Goal: Task Accomplishment & Management: Complete application form

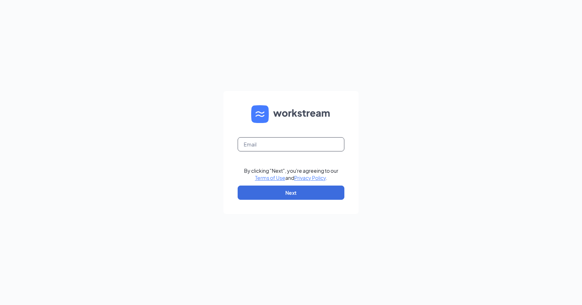
type input "[PERSON_NAME][EMAIL_ADDRESS][DOMAIN_NAME]"
click at [290, 227] on div "[PERSON_NAME][EMAIL_ADDRESS][DOMAIN_NAME] By clicking "Next", you're agreeing t…" at bounding box center [291, 152] width 582 height 305
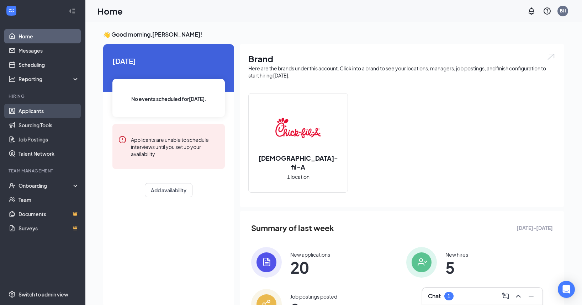
click at [29, 111] on link "Applicants" at bounding box center [48, 111] width 61 height 14
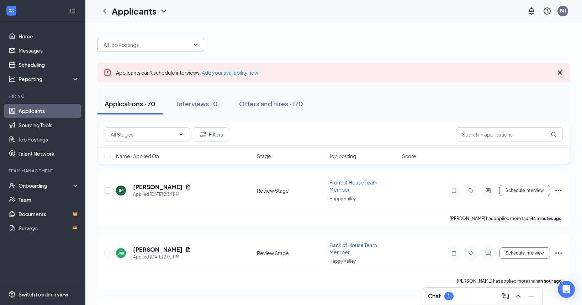
click at [121, 41] on input "text" at bounding box center [146, 45] width 86 height 8
click at [147, 106] on div "Applications · 70" at bounding box center [129, 103] width 51 height 9
click at [126, 44] on input "braydon" at bounding box center [146, 45] width 86 height 8
type input "brayden"
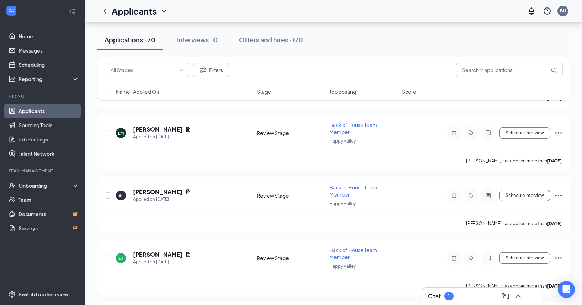
scroll to position [881, 0]
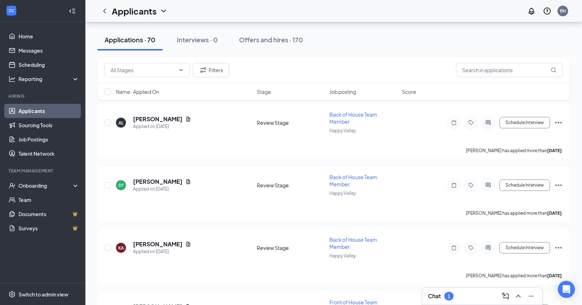
click at [33, 111] on link "Applicants" at bounding box center [48, 111] width 61 height 14
drag, startPoint x: 257, startPoint y: 41, endPoint x: 302, endPoint y: 113, distance: 84.8
click at [257, 42] on div "Offers and hires · 170" at bounding box center [271, 39] width 64 height 9
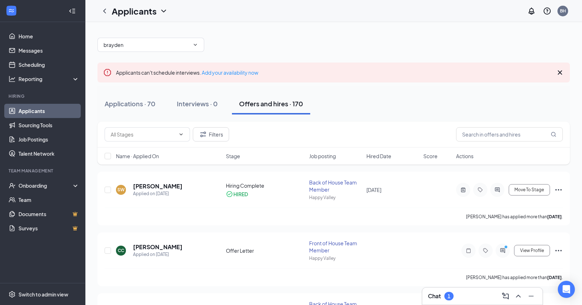
click at [475, 143] on div "Filters" at bounding box center [333, 135] width 472 height 26
click at [475, 135] on input "text" at bounding box center [509, 134] width 107 height 14
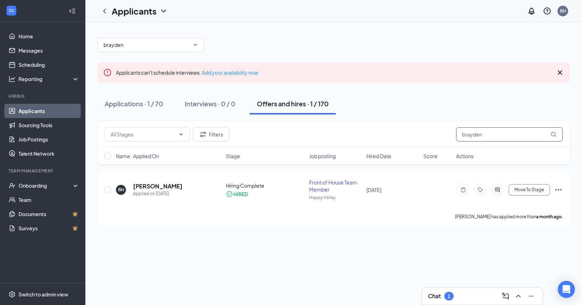
type input "brayden"
click at [448, 294] on div "1" at bounding box center [448, 296] width 3 height 6
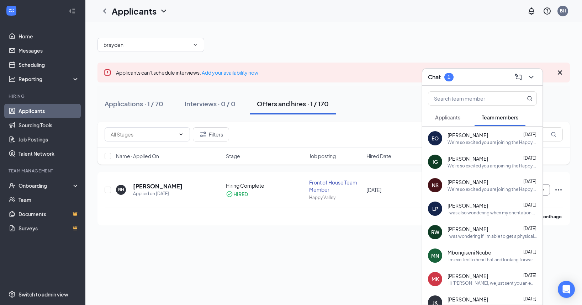
drag, startPoint x: 447, startPoint y: 117, endPoint x: 456, endPoint y: 117, distance: 9.2
click at [447, 117] on span "Applicants" at bounding box center [447, 117] width 25 height 6
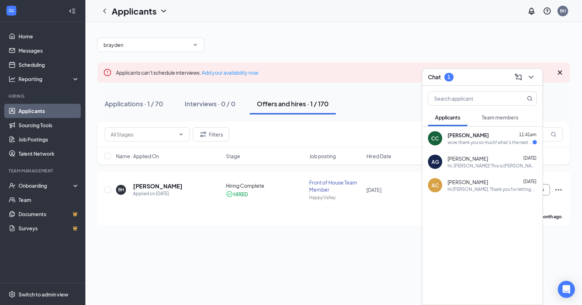
click at [494, 132] on div "[PERSON_NAME] 11:41am" at bounding box center [491, 135] width 89 height 7
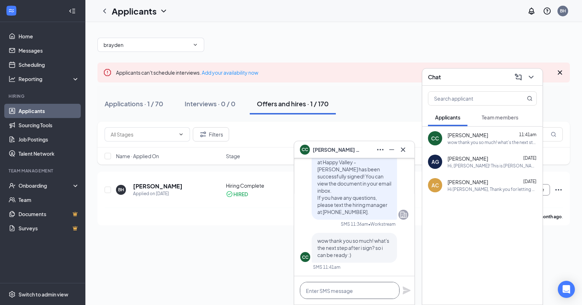
click at [343, 285] on textarea at bounding box center [350, 290] width 100 height 17
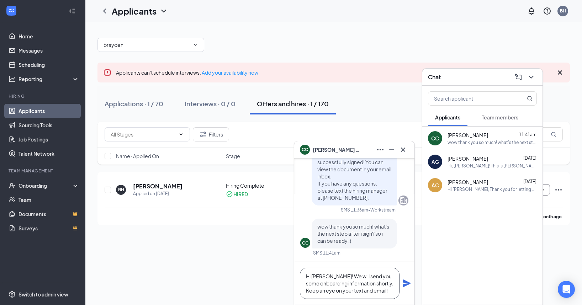
type textarea "Hi [PERSON_NAME]! We will send you some onboarding information shortly. Keep an…"
click at [403, 281] on icon "Plane" at bounding box center [406, 283] width 8 height 8
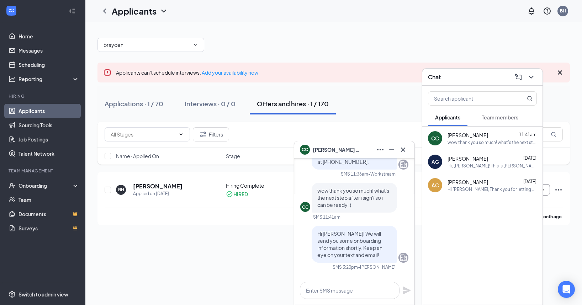
scroll to position [0, 0]
click at [27, 187] on div "Onboarding" at bounding box center [45, 185] width 55 height 7
drag, startPoint x: 347, startPoint y: 123, endPoint x: 349, endPoint y: 119, distance: 4.3
click at [347, 122] on div "Filters brayden" at bounding box center [333, 135] width 472 height 26
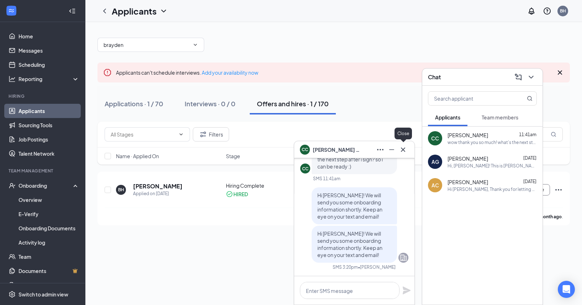
click at [406, 145] on icon "Cross" at bounding box center [402, 149] width 9 height 9
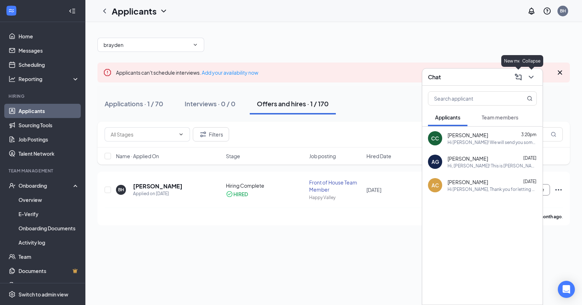
click at [530, 76] on icon "ChevronDown" at bounding box center [530, 77] width 9 height 9
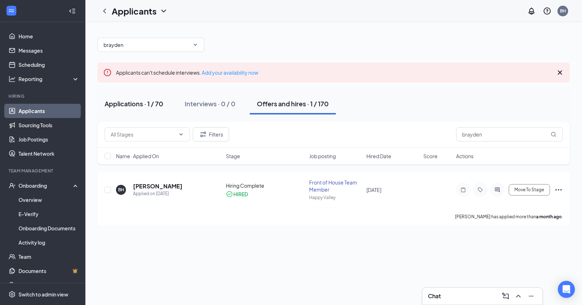
click at [138, 107] on div "Applications · 1 / 70" at bounding box center [133, 103] width 59 height 9
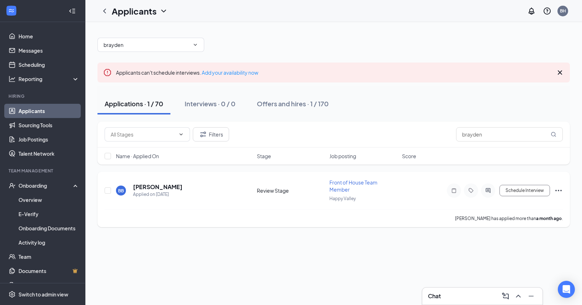
click at [559, 190] on icon "Ellipses" at bounding box center [558, 190] width 9 height 9
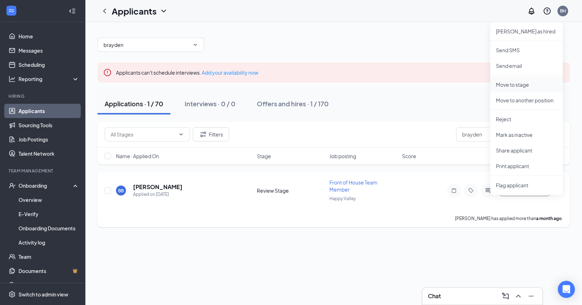
click at [519, 86] on p "Move to stage" at bounding box center [525, 84] width 61 height 7
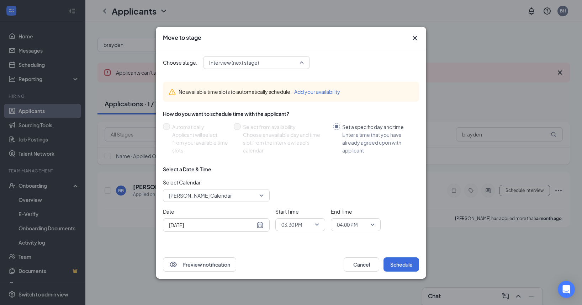
click at [286, 62] on span "Interview (next stage)" at bounding box center [253, 62] width 88 height 11
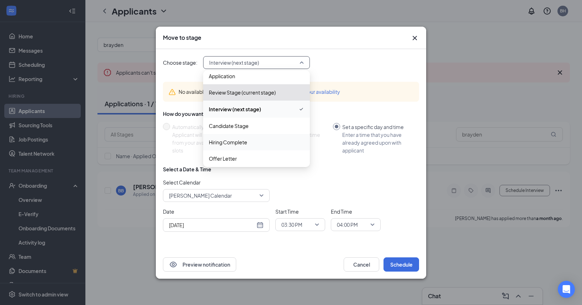
scroll to position [8, 0]
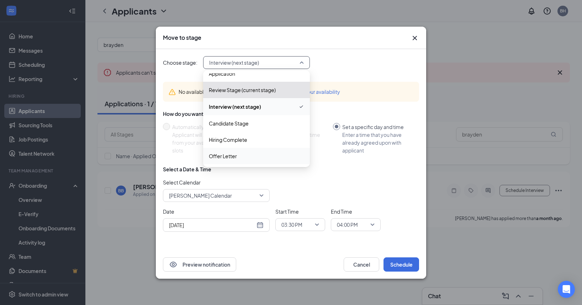
click at [228, 154] on span "Offer Letter" at bounding box center [223, 156] width 28 height 8
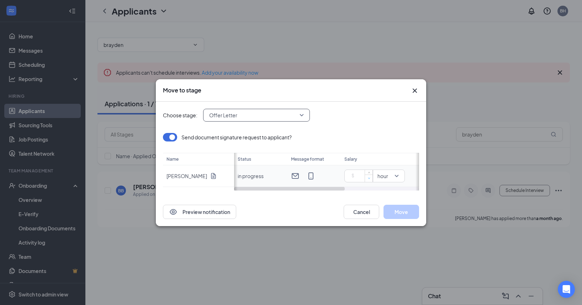
type input "0"
click at [365, 178] on span "Decrease Value" at bounding box center [368, 178] width 8 height 7
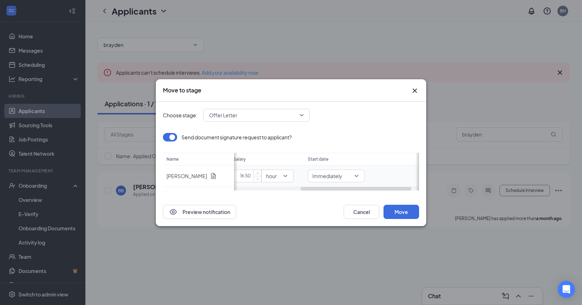
drag, startPoint x: 320, startPoint y: 189, endPoint x: 387, endPoint y: 182, distance: 67.2
click at [387, 182] on div "Status Message format Salary Start date in progress 16.50 hour Immediately" at bounding box center [326, 172] width 185 height 38
click at [350, 175] on span "Immediately" at bounding box center [331, 176] width 41 height 11
type input "16.5"
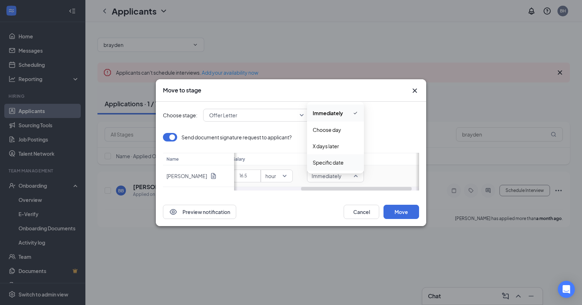
click at [338, 164] on span "Specific date" at bounding box center [327, 163] width 31 height 8
click at [414, 176] on div "[DATE]" at bounding box center [396, 176] width 48 height 8
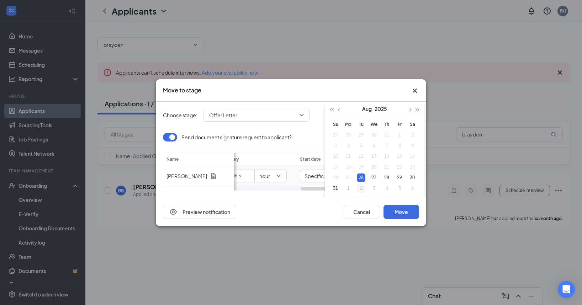
type input "[DATE]"
click at [362, 186] on div "2" at bounding box center [361, 188] width 9 height 9
click at [316, 197] on div "Choose stage: Offer Letter 3705177 3722154 3635388 Application Review Stage (cu…" at bounding box center [291, 150] width 256 height 96
drag, startPoint x: 319, startPoint y: 188, endPoint x: 351, endPoint y: 193, distance: 32.3
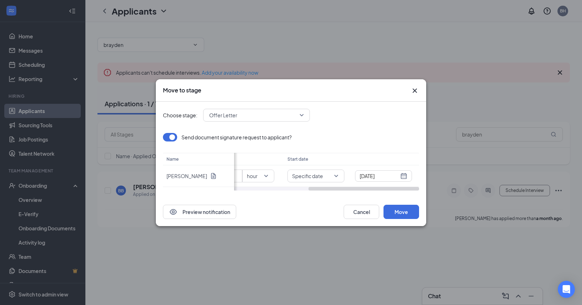
click at [351, 193] on div "Choose stage: Offer Letter 3705177 3722154 3635388 Application Review Stage (cu…" at bounding box center [291, 150] width 256 height 96
click at [399, 211] on button "Move" at bounding box center [401, 212] width 36 height 14
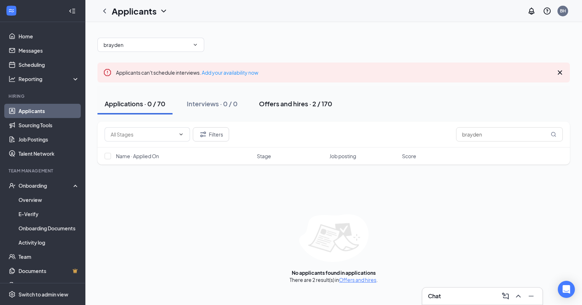
click at [289, 107] on div "Offers and hires · 2 / 170" at bounding box center [295, 103] width 73 height 9
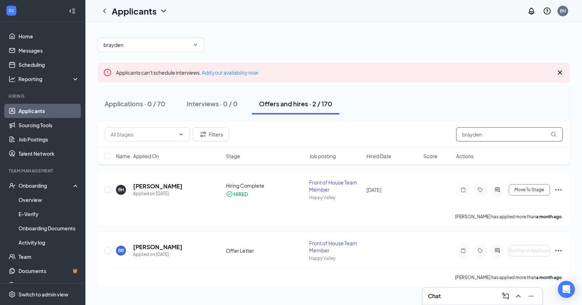
drag, startPoint x: 481, startPoint y: 135, endPoint x: 434, endPoint y: 132, distance: 47.0
click at [434, 132] on div "Filters brayden" at bounding box center [333, 134] width 458 height 14
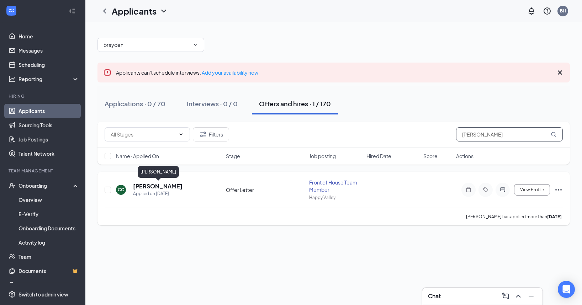
type input "[PERSON_NAME]"
click at [174, 188] on h5 "[PERSON_NAME]" at bounding box center [157, 186] width 49 height 8
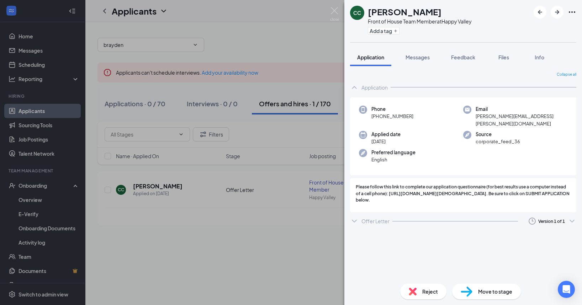
click at [372, 218] on div "Offer Letter" at bounding box center [375, 221] width 28 height 7
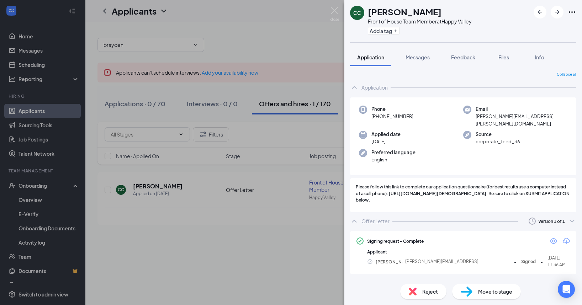
click at [275, 221] on div "CC [PERSON_NAME] Front of House Team Member at [GEOGRAPHIC_DATA] Add a tag Appl…" at bounding box center [291, 152] width 582 height 305
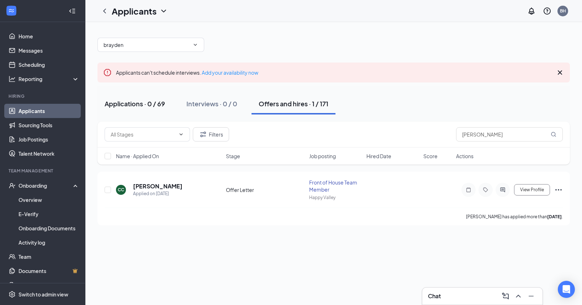
click at [150, 104] on div "Applications · 0 / 69" at bounding box center [134, 103] width 60 height 9
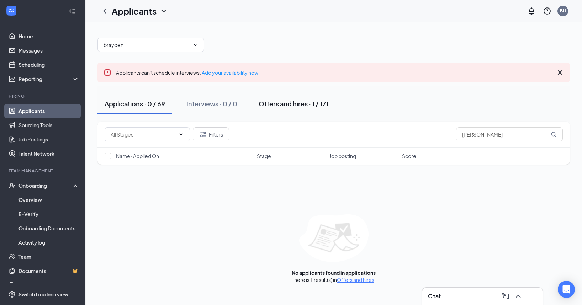
click at [285, 105] on div "Offers and hires · 1 / 171" at bounding box center [293, 103] width 70 height 9
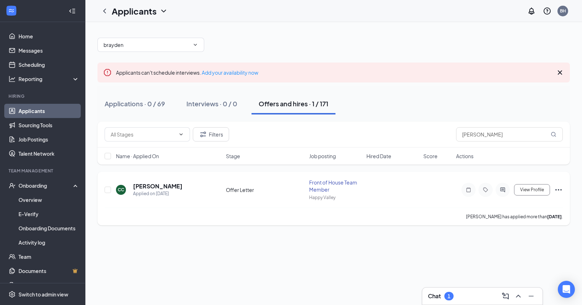
click at [554, 188] on icon "Ellipses" at bounding box center [558, 190] width 9 height 9
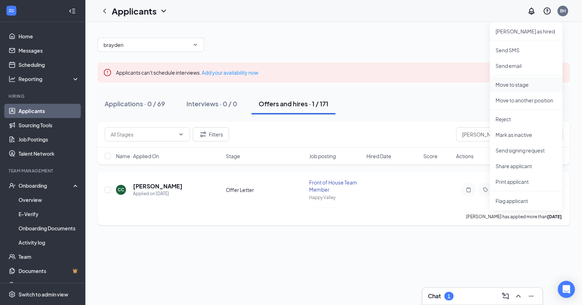
click at [524, 84] on p "Move to stage" at bounding box center [525, 84] width 61 height 7
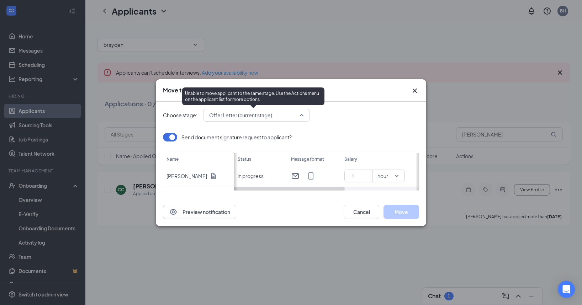
click at [287, 112] on span "Offer Letter (current stage)" at bounding box center [253, 115] width 88 height 11
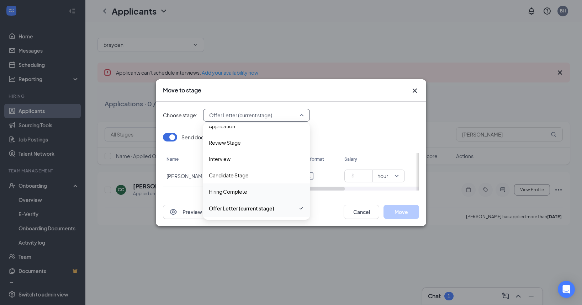
click at [237, 190] on span "Hiring Complete" at bounding box center [228, 192] width 38 height 8
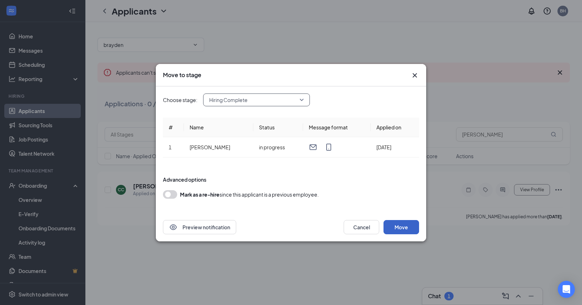
click at [407, 226] on button "Move" at bounding box center [401, 227] width 36 height 14
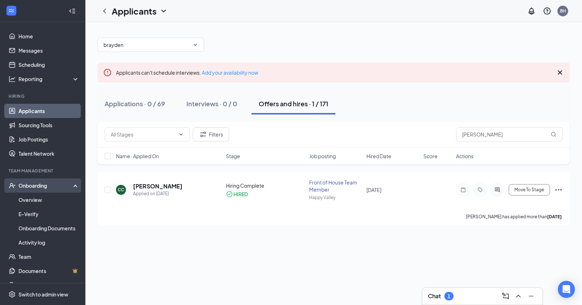
click at [28, 187] on div "Onboarding" at bounding box center [45, 185] width 55 height 7
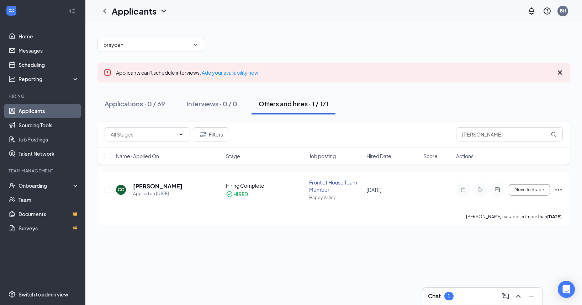
click at [42, 112] on link "Applicants" at bounding box center [48, 111] width 61 height 14
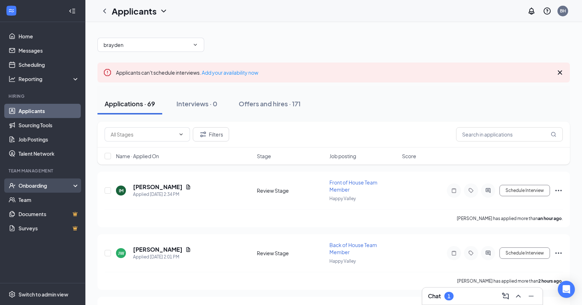
click at [38, 188] on div "Onboarding" at bounding box center [45, 185] width 55 height 7
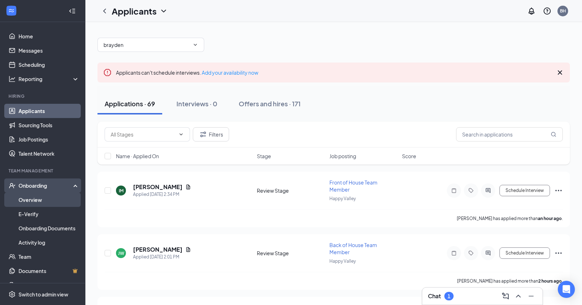
click at [36, 200] on link "Overview" at bounding box center [48, 200] width 61 height 14
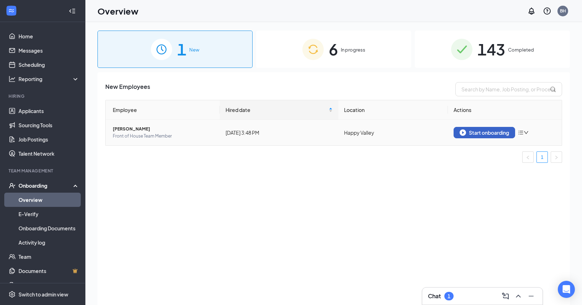
click at [480, 133] on div "Start onboarding" at bounding box center [483, 132] width 49 height 6
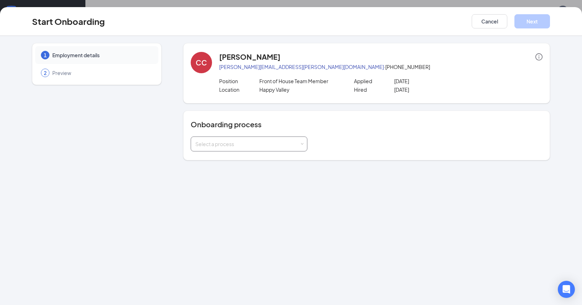
click at [283, 141] on div "Select a process" at bounding box center [247, 143] width 104 height 7
click at [245, 154] on li "Team Member Onboarding" at bounding box center [248, 159] width 117 height 13
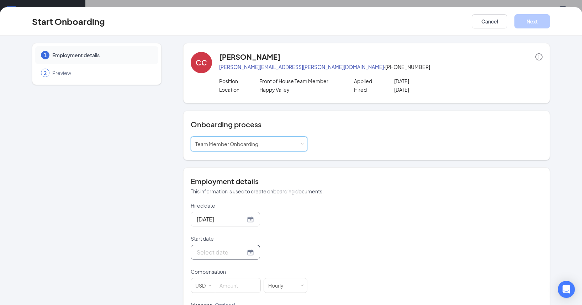
drag, startPoint x: 244, startPoint y: 257, endPoint x: 241, endPoint y: 254, distance: 3.8
click at [242, 256] on div at bounding box center [225, 252] width 69 height 15
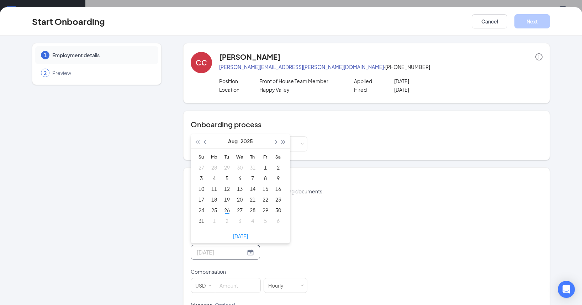
type input "[DATE]"
click at [225, 219] on div "2" at bounding box center [227, 220] width 9 height 9
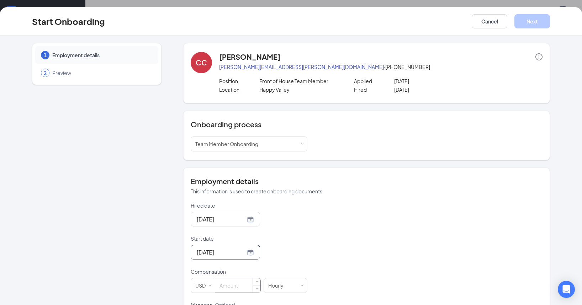
click at [227, 286] on input at bounding box center [237, 285] width 45 height 14
type input "17"
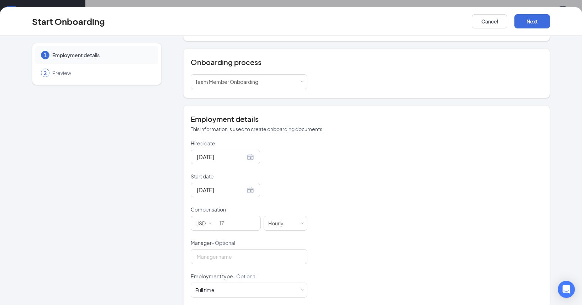
scroll to position [139, 0]
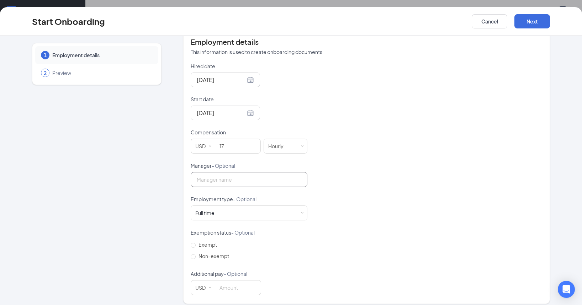
click at [248, 180] on input "Manager - Optional" at bounding box center [249, 179] width 117 height 15
type input "[PERSON_NAME]"
click at [259, 210] on div "Full time Works 30+ hours per week and is reasonably expected to work" at bounding box center [248, 213] width 107 height 14
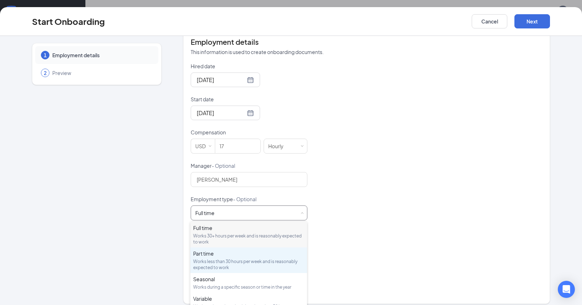
click at [263, 253] on div "Part time" at bounding box center [248, 253] width 111 height 7
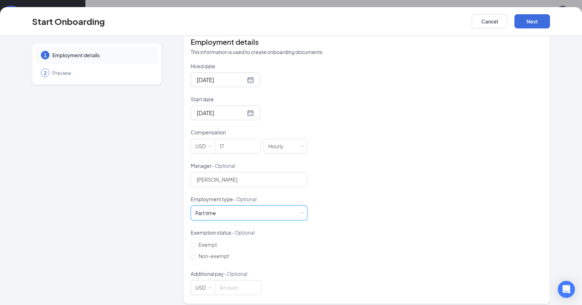
click at [395, 212] on div "Hired date [DATE] Start date [DATE] [DATE] Su Mo Tu We Th Fr Sa 31 1 2 3 4 5 6 …" at bounding box center [367, 179] width 352 height 232
click at [192, 258] on input "Non-exempt" at bounding box center [193, 256] width 5 height 5
radio input "true"
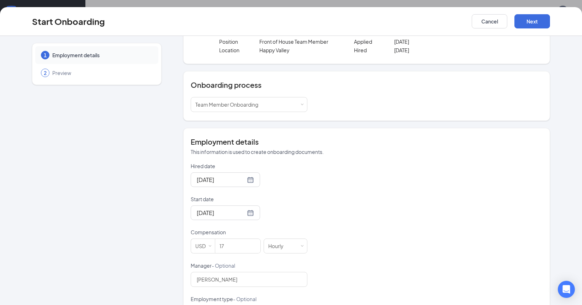
scroll to position [0, 0]
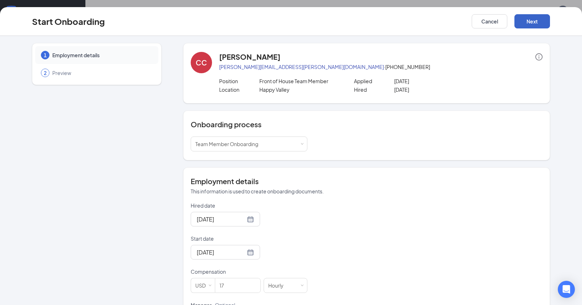
click at [521, 22] on button "Next" at bounding box center [532, 21] width 36 height 14
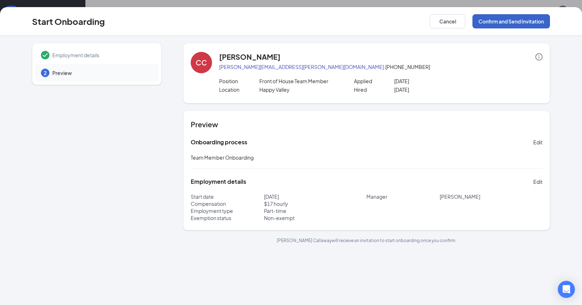
click at [519, 25] on button "Confirm and Send Invitation" at bounding box center [510, 21] width 77 height 14
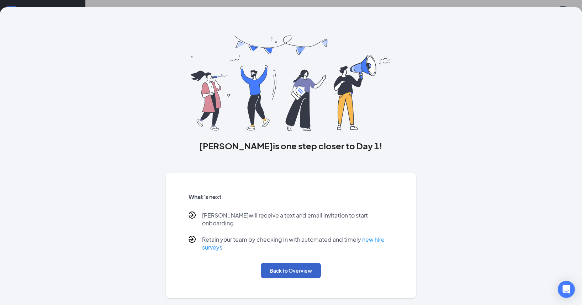
click at [292, 264] on button "Back to Overview" at bounding box center [291, 271] width 60 height 16
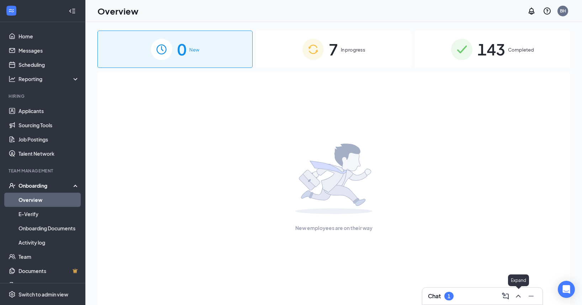
click at [518, 296] on icon "ChevronUp" at bounding box center [518, 296] width 9 height 9
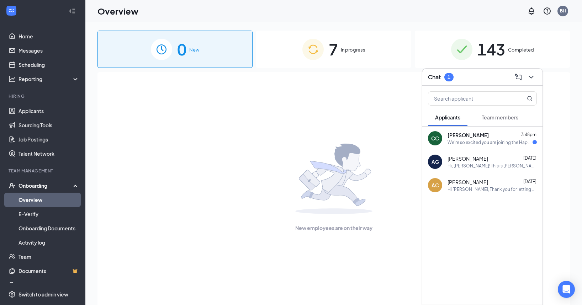
click at [457, 140] on div "We're so excited you are joining the Happy Valley [DEMOGRAPHIC_DATA]-fil-Ateam …" at bounding box center [489, 142] width 85 height 6
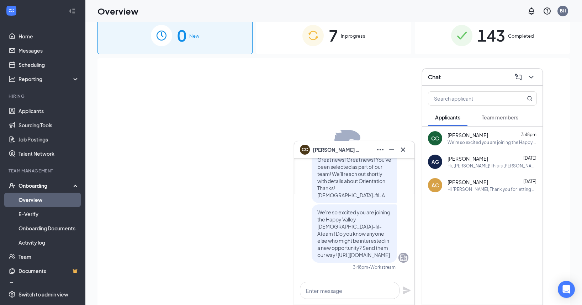
scroll to position [32, 0]
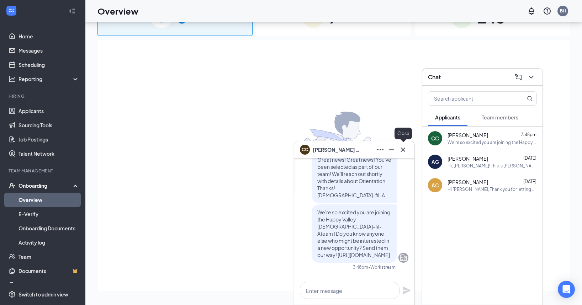
click at [405, 150] on icon "Cross" at bounding box center [402, 149] width 9 height 9
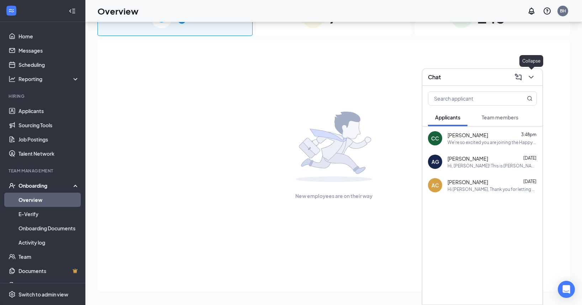
click at [532, 79] on icon "ChevronDown" at bounding box center [530, 77] width 9 height 9
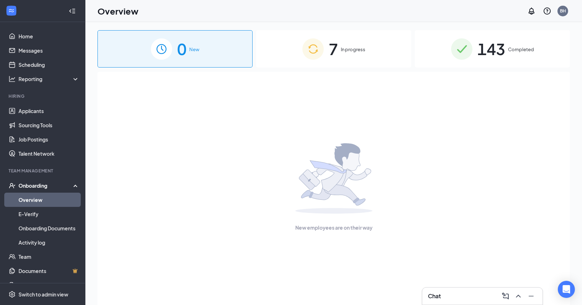
scroll to position [0, 0]
click at [39, 181] on div "Onboarding" at bounding box center [42, 185] width 85 height 14
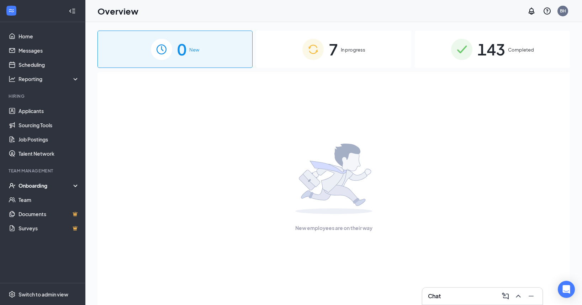
click at [43, 186] on div "Onboarding" at bounding box center [45, 185] width 55 height 7
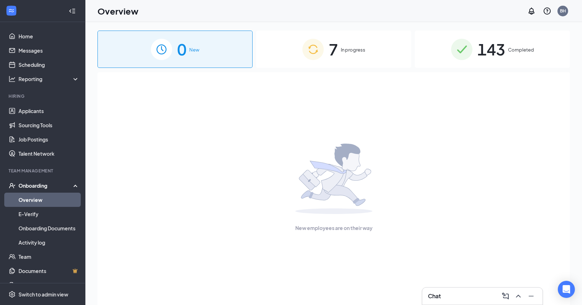
click at [35, 195] on link "Overview" at bounding box center [48, 200] width 61 height 14
